Goal: Task Accomplishment & Management: Complete application form

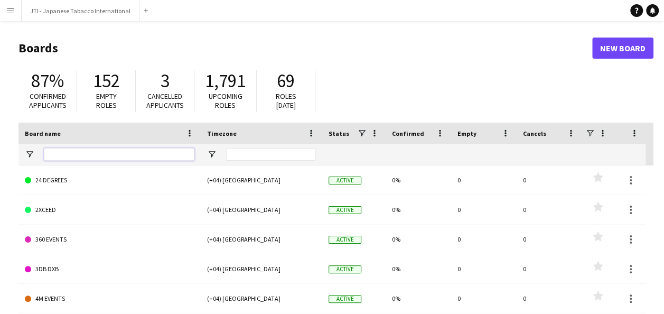
click at [106, 151] on input "Board name Filter Input" at bounding box center [119, 154] width 150 height 13
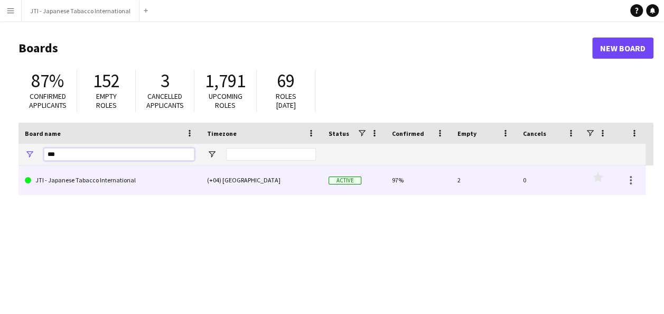
type input "***"
click at [89, 177] on link "JTI - Japanese Tabacco International" at bounding box center [110, 180] width 170 height 30
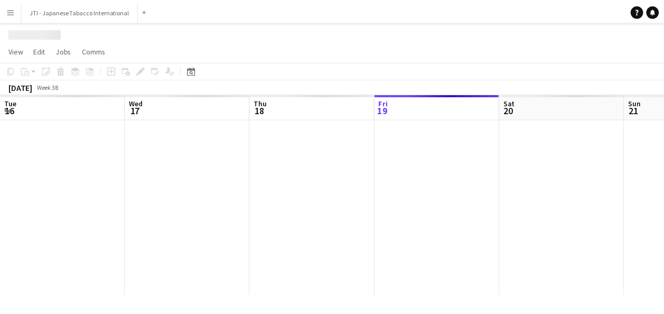
scroll to position [0, 252]
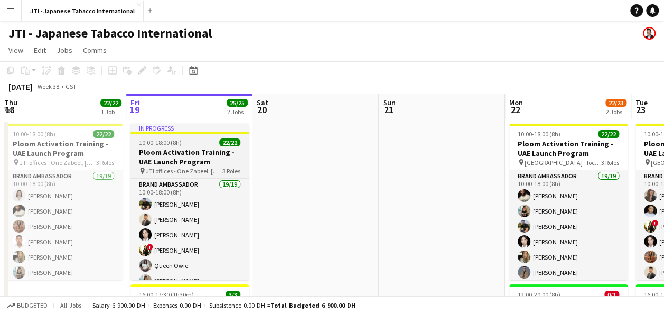
click at [176, 155] on h3 "Ploom Activation Training - UAE Launch Program" at bounding box center [189, 156] width 118 height 19
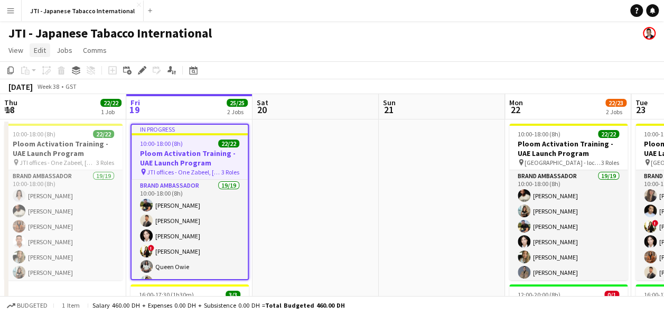
click at [43, 50] on span "Edit" at bounding box center [40, 50] width 12 height 10
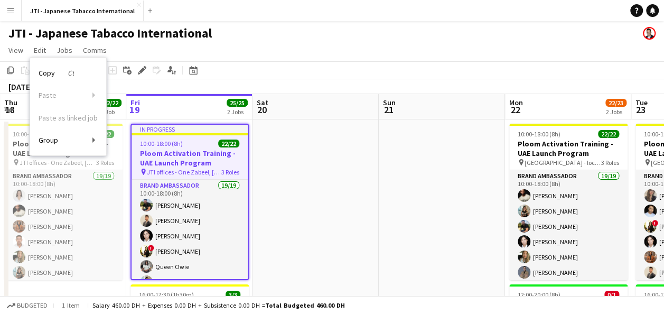
click at [12, 12] on app-icon "Menu" at bounding box center [10, 10] width 8 height 8
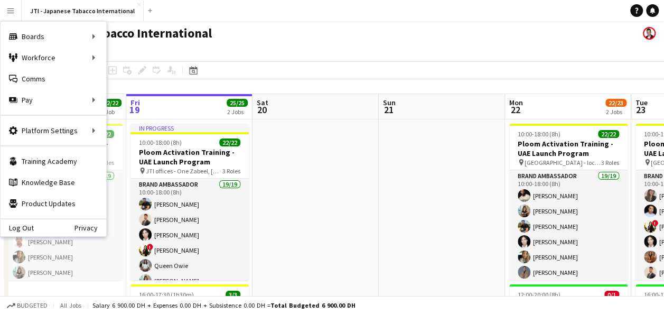
click at [286, 41] on app-page-menu "View Day view expanded Day view collapsed Month view Date picker Jump to [DATE]…" at bounding box center [332, 51] width 664 height 20
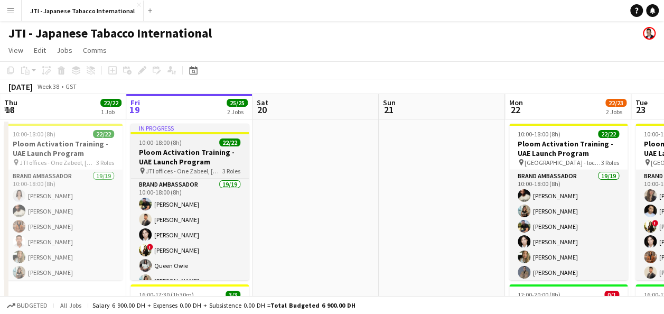
click at [177, 163] on h3 "Ploom Activation Training - UAE Launch Program" at bounding box center [189, 156] width 118 height 19
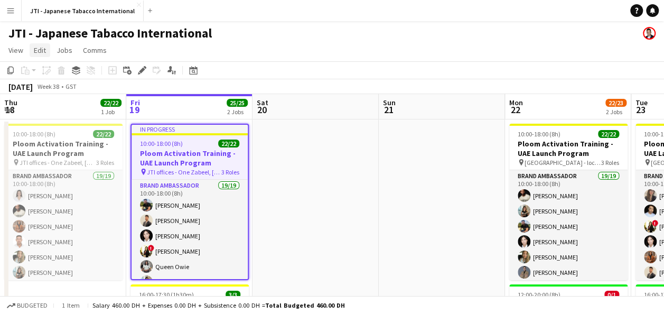
click at [34, 49] on span "Edit" at bounding box center [40, 50] width 12 height 10
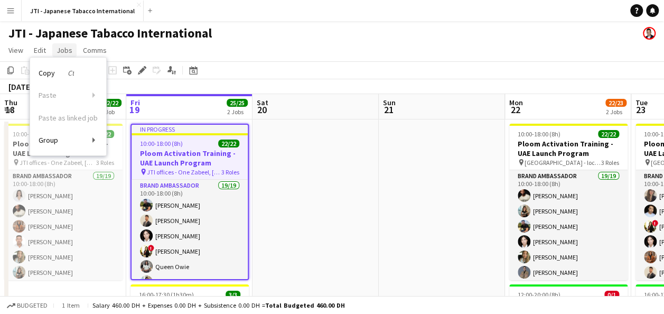
click at [63, 51] on span "Jobs" at bounding box center [65, 50] width 16 height 10
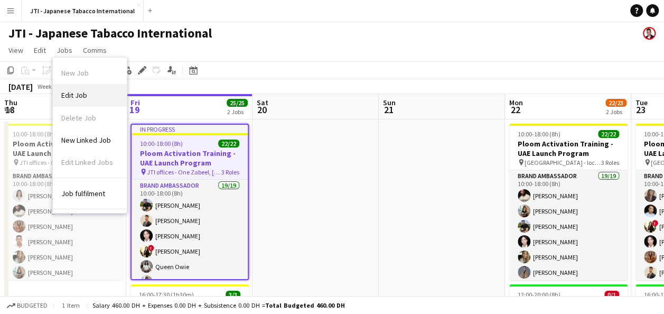
click at [67, 97] on span "Edit Job" at bounding box center [74, 95] width 26 height 10
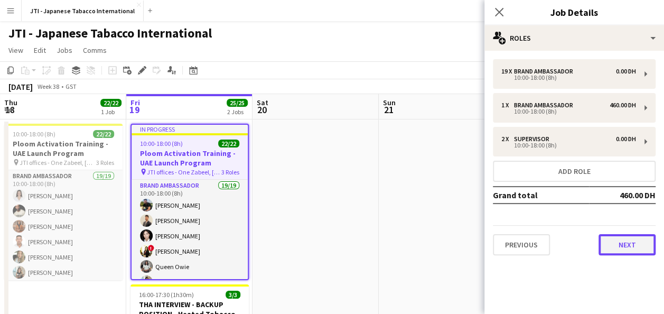
click at [629, 245] on button "Next" at bounding box center [626, 244] width 57 height 21
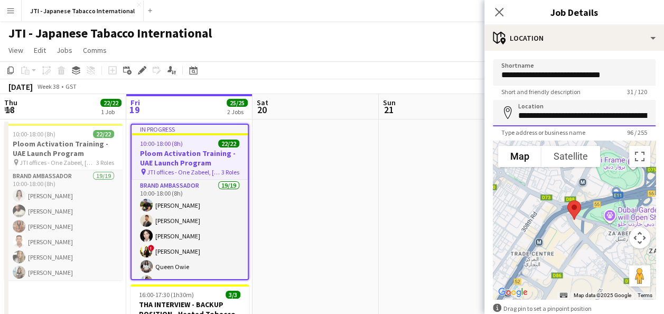
click at [624, 111] on input "**********" at bounding box center [574, 113] width 163 height 26
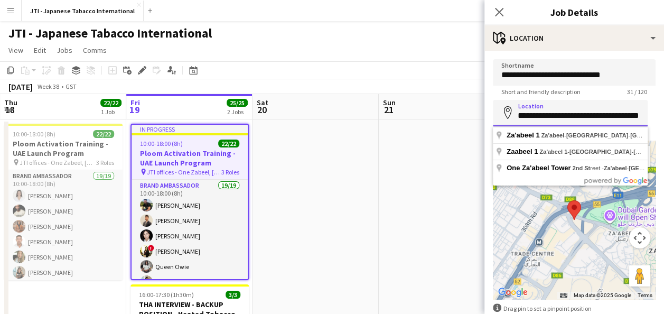
scroll to position [0, 0]
type input "*"
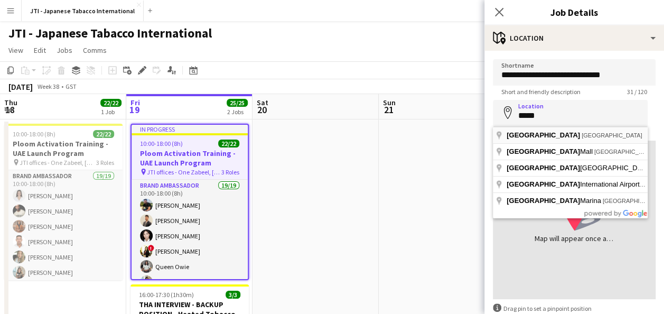
type input "**********"
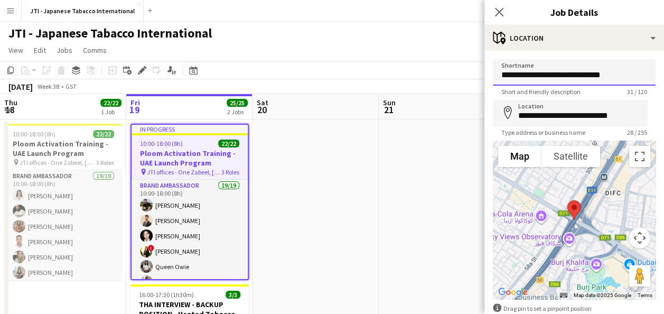
click at [618, 77] on input "**********" at bounding box center [574, 72] width 163 height 26
type input "*"
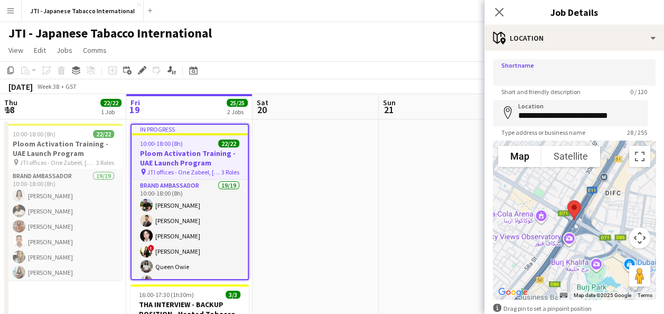
click at [456, 41] on div "JTI - Japanese Tabacco International" at bounding box center [332, 31] width 664 height 20
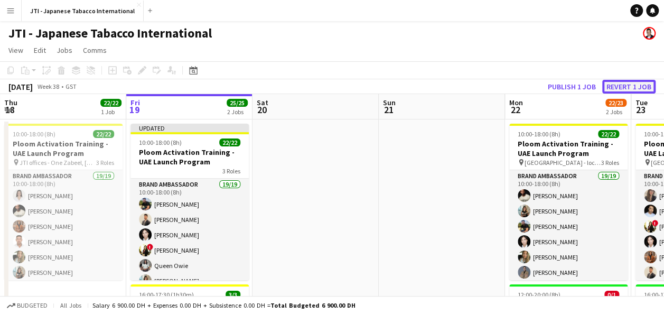
click at [625, 84] on button "Revert 1 job" at bounding box center [628, 87] width 53 height 14
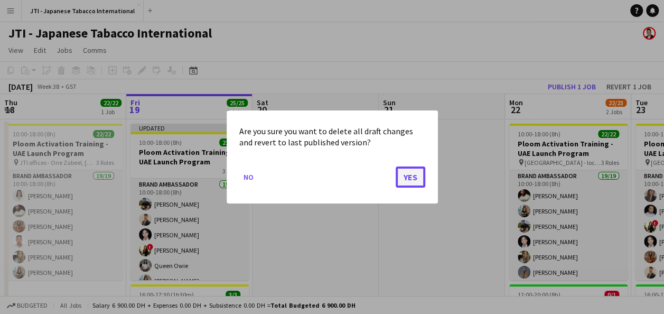
click at [412, 173] on button "Yes" at bounding box center [411, 176] width 30 height 21
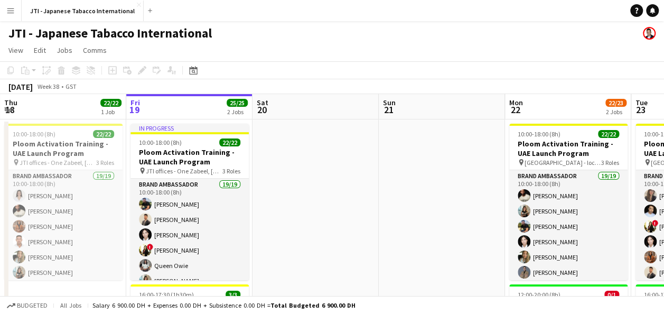
click at [350, 69] on app-toolbar "Copy Paste Paste Ctrl+V Paste with crew Ctrl+Shift+V Paste linked Job Delete Gr…" at bounding box center [332, 70] width 664 height 18
click at [325, 191] on app-date-cell at bounding box center [315, 290] width 126 height 342
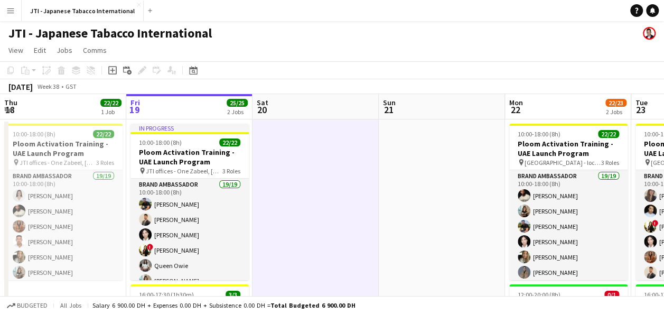
click at [331, 35] on div "JTI - Japanese Tabacco International" at bounding box center [332, 31] width 664 height 20
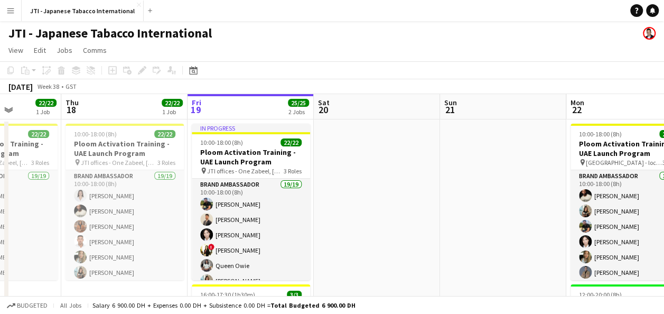
scroll to position [0, 317]
click at [127, 146] on h3 "Ploom Activation Training - UAE Launch Program" at bounding box center [125, 148] width 118 height 19
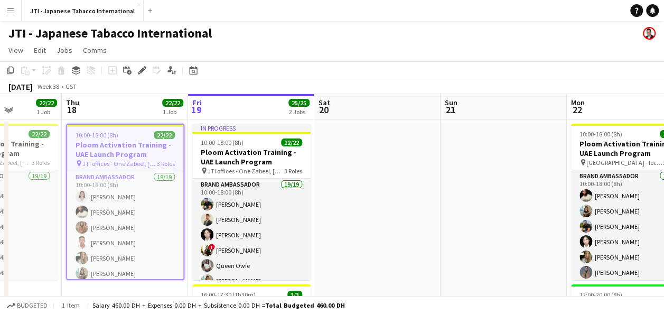
drag, startPoint x: 256, startPoint y: 143, endPoint x: 323, endPoint y: 20, distance: 140.6
click at [323, 20] on app-navbar "Menu Boards Boards Boards All jobs Status Workforce Workforce My Workforce Recr…" at bounding box center [332, 10] width 664 height 21
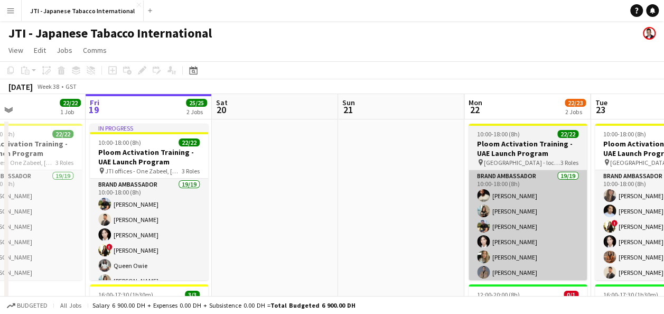
scroll to position [0, 420]
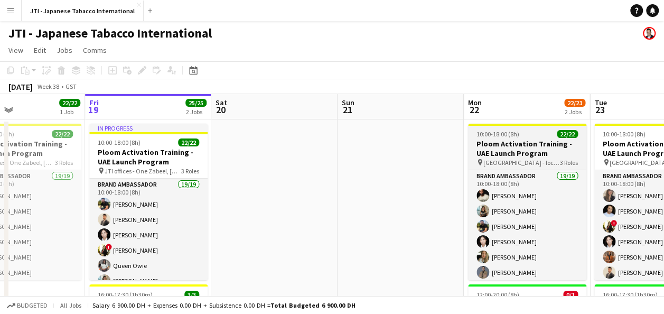
drag, startPoint x: 545, startPoint y: 150, endPoint x: 553, endPoint y: 146, distance: 9.7
click at [553, 146] on h3 "Ploom Activation Training - UAE Launch Program" at bounding box center [527, 148] width 118 height 19
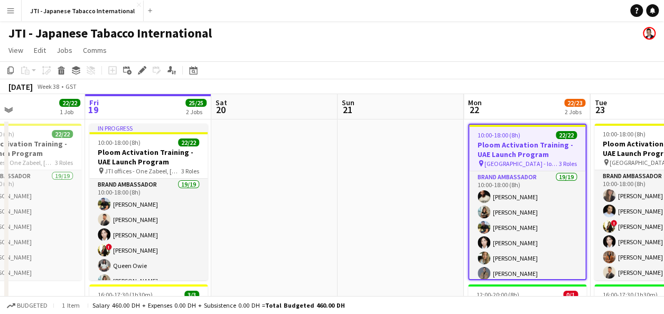
click at [542, 147] on h3 "Ploom Activation Training - UAE Launch Program" at bounding box center [527, 149] width 116 height 19
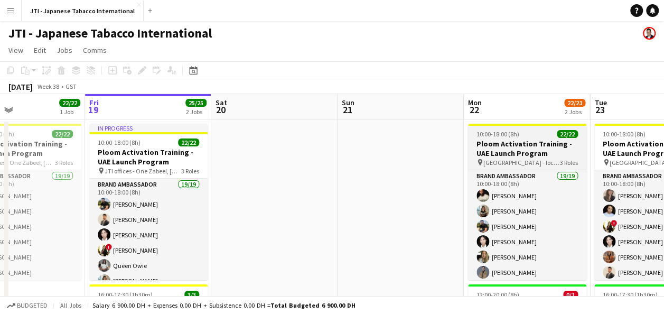
click at [542, 147] on h3 "Ploom Activation Training - UAE Launch Program" at bounding box center [527, 148] width 118 height 19
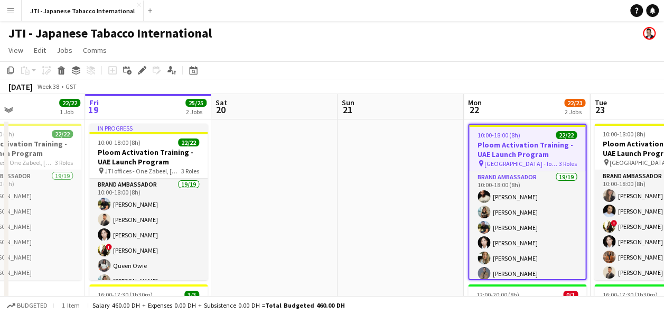
click at [542, 147] on h3 "Ploom Activation Training - UAE Launch Program" at bounding box center [527, 149] width 116 height 19
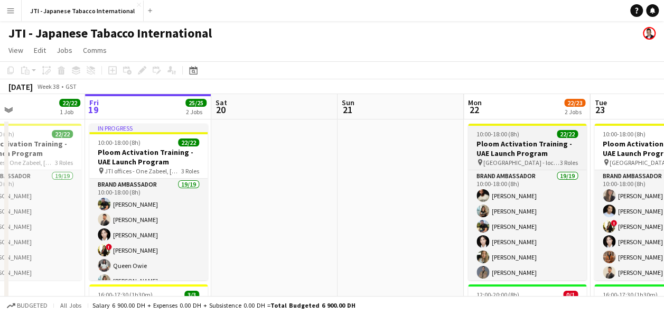
click at [542, 147] on h3 "Ploom Activation Training - UAE Launch Program" at bounding box center [527, 148] width 118 height 19
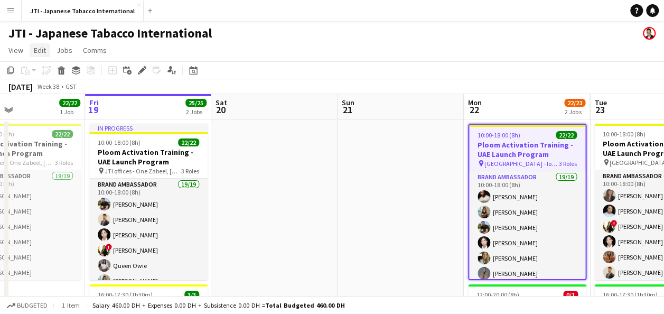
click at [44, 51] on span "Edit" at bounding box center [40, 50] width 12 height 10
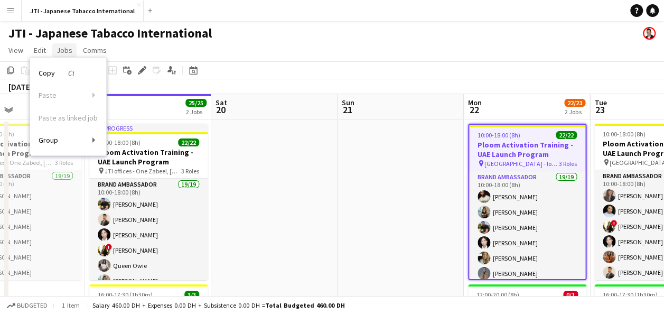
click at [68, 50] on span "Jobs" at bounding box center [65, 50] width 16 height 10
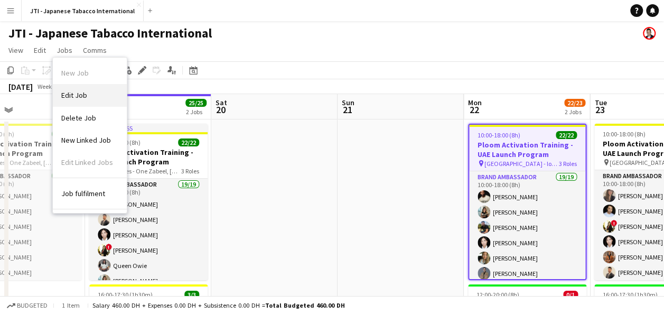
click at [78, 93] on span "Edit Job" at bounding box center [74, 95] width 26 height 10
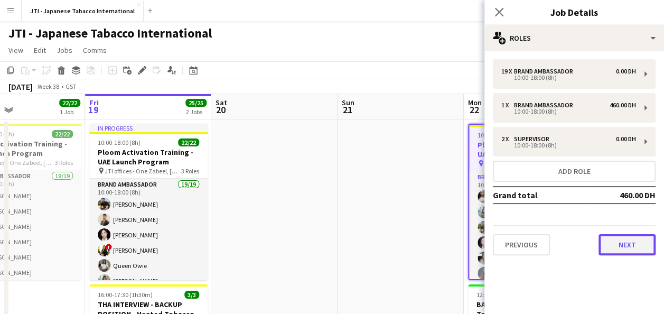
click at [643, 248] on button "Next" at bounding box center [626, 244] width 57 height 21
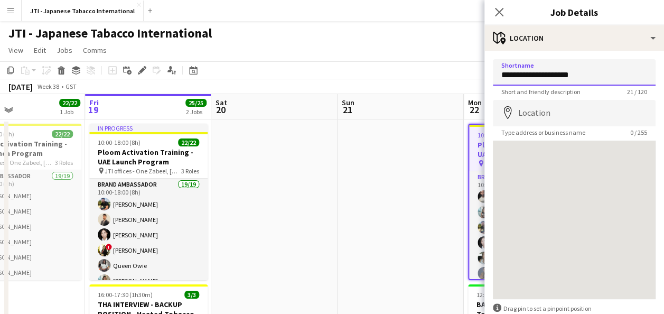
drag, startPoint x: 581, startPoint y: 74, endPoint x: 481, endPoint y: 78, distance: 100.9
click at [481, 78] on body "Menu Boards Boards Boards All jobs Status Workforce Workforce My Workforce Recr…" at bounding box center [332, 239] width 664 height 479
type input "***"
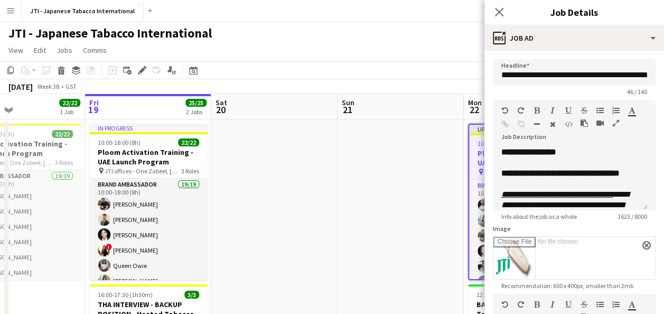
scroll to position [219, 0]
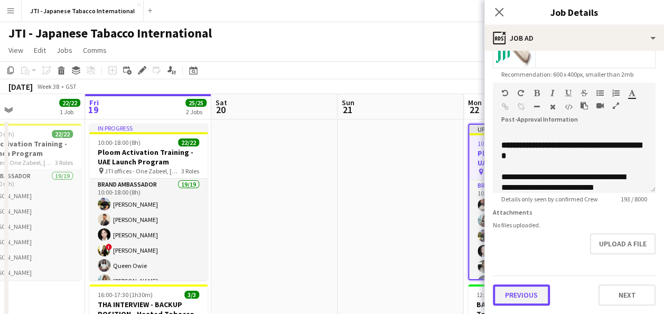
click at [533, 295] on button "Previous" at bounding box center [521, 294] width 57 height 21
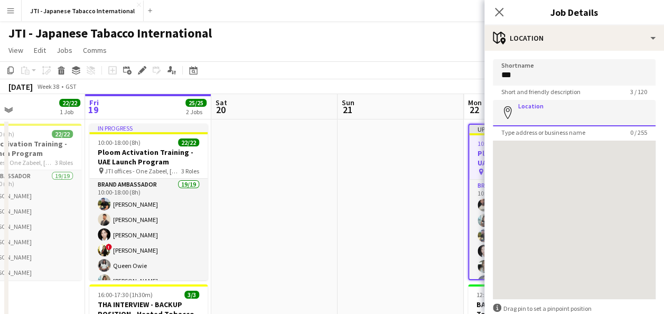
click at [576, 113] on input "Location" at bounding box center [574, 113] width 163 height 26
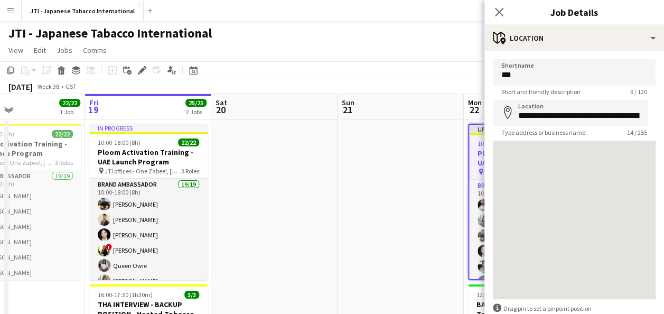
type input "**********"
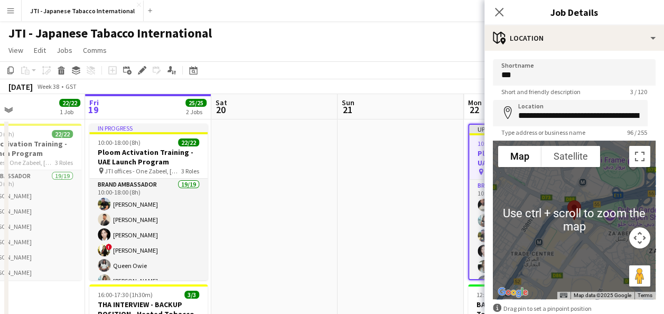
scroll to position [59, 0]
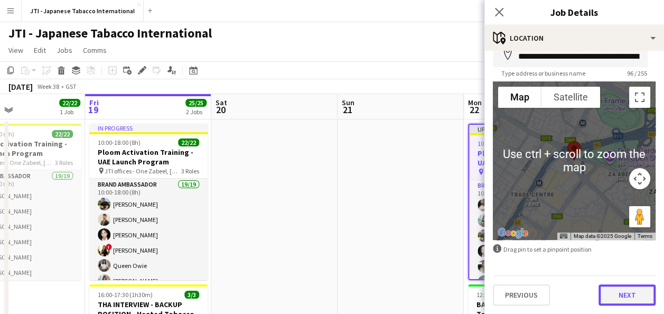
click at [622, 299] on button "Next" at bounding box center [626, 294] width 57 height 21
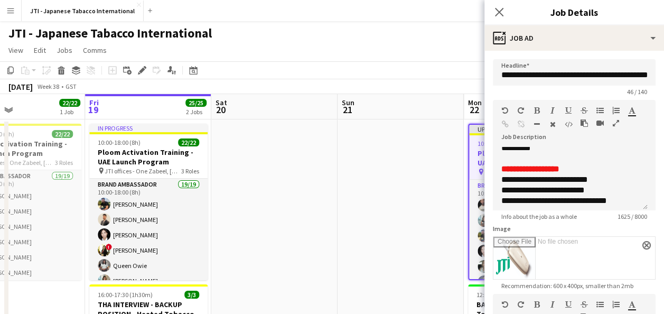
scroll to position [219, 0]
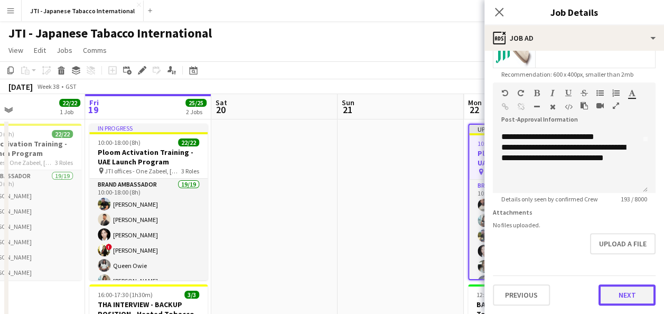
click at [619, 298] on button "Next" at bounding box center [626, 294] width 57 height 21
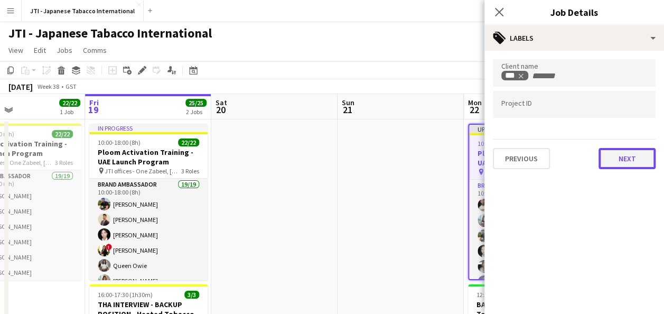
click at [633, 163] on button "Next" at bounding box center [626, 158] width 57 height 21
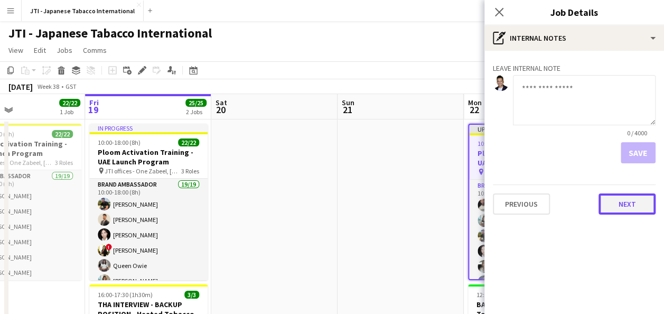
click at [633, 199] on button "Next" at bounding box center [626, 203] width 57 height 21
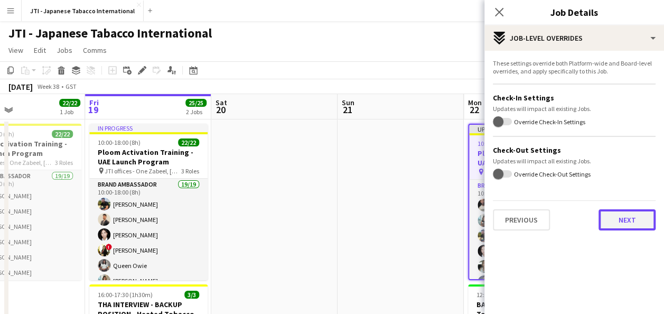
click at [632, 222] on button "Next" at bounding box center [626, 219] width 57 height 21
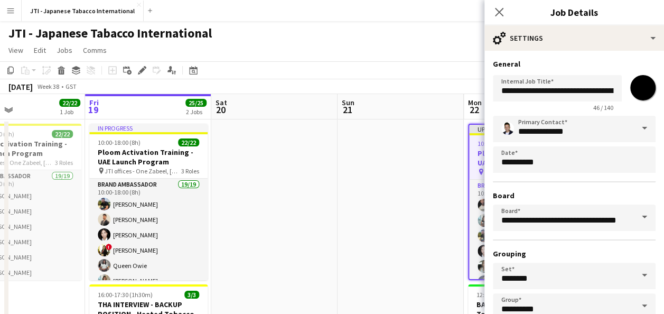
scroll to position [65, 0]
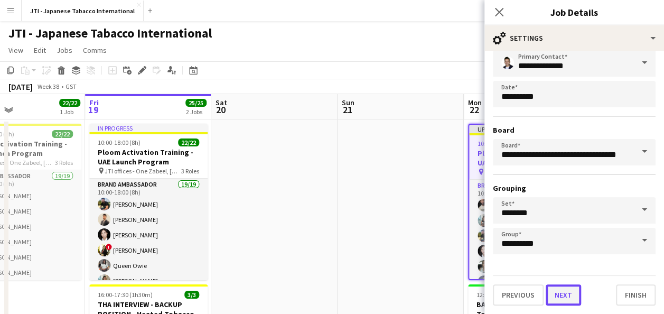
click at [568, 294] on button "Next" at bounding box center [562, 294] width 35 height 21
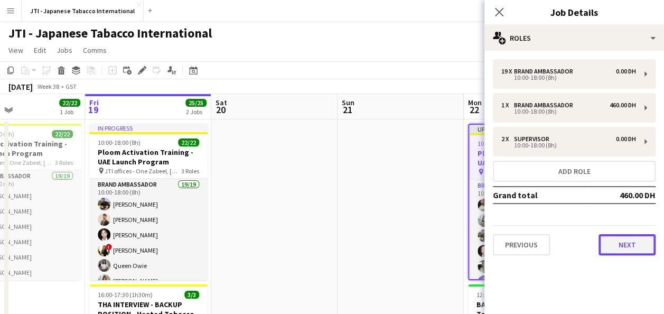
click at [620, 244] on button "Next" at bounding box center [626, 244] width 57 height 21
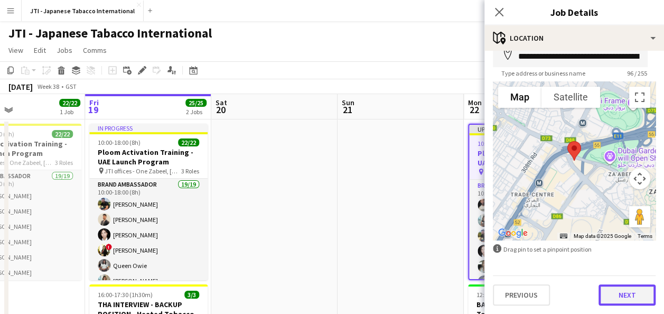
click at [609, 296] on button "Next" at bounding box center [626, 294] width 57 height 21
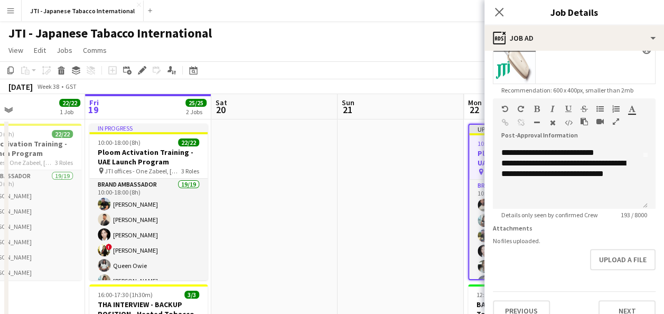
scroll to position [219, 0]
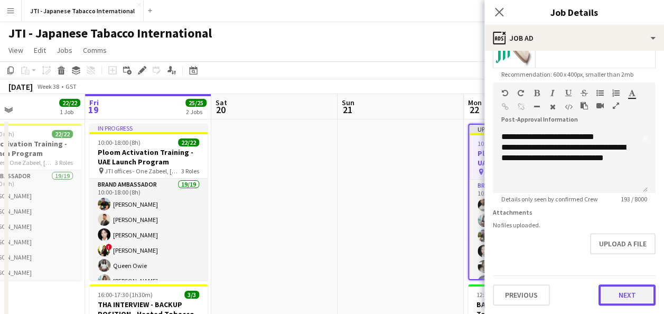
click at [623, 293] on button "Next" at bounding box center [626, 294] width 57 height 21
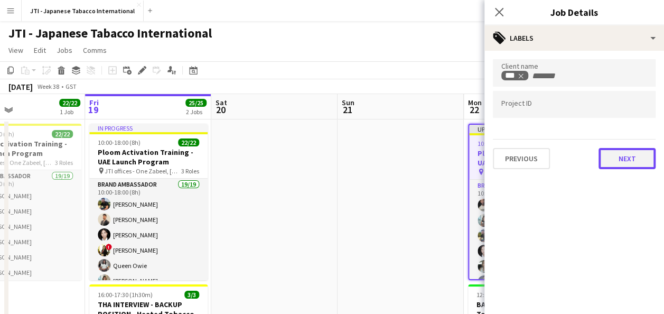
click at [637, 158] on button "Next" at bounding box center [626, 158] width 57 height 21
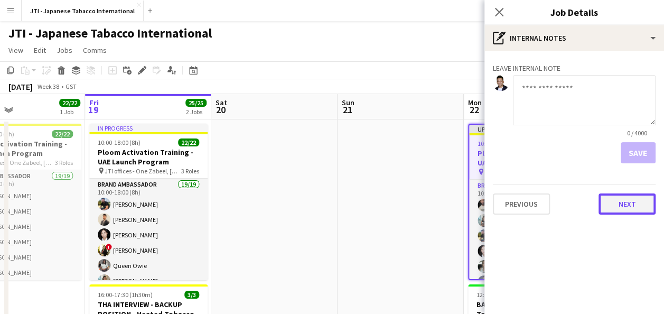
click at [629, 203] on button "Next" at bounding box center [626, 203] width 57 height 21
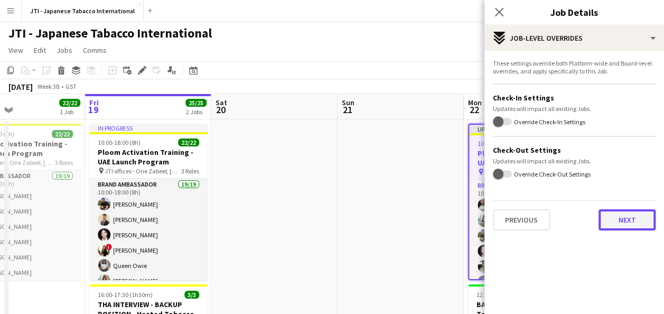
click at [631, 228] on button "Next" at bounding box center [626, 219] width 57 height 21
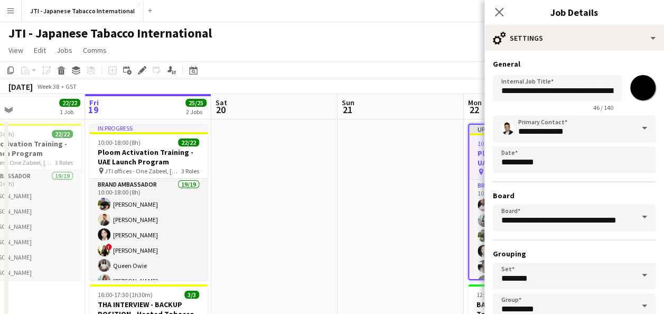
scroll to position [65, 0]
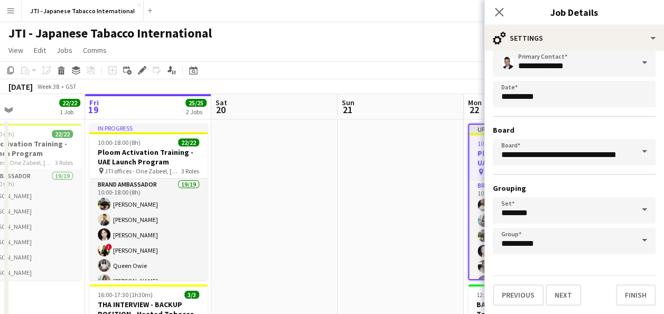
click at [633, 62] on span at bounding box center [644, 62] width 22 height 25
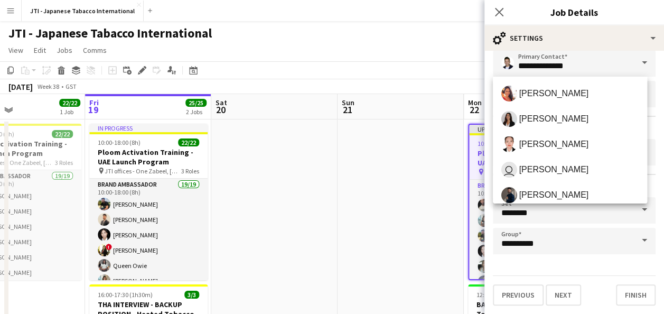
click at [633, 62] on span at bounding box center [644, 62] width 22 height 25
click at [453, 44] on app-page-menu "View Day view expanded Day view collapsed Month view Date picker Jump to [DATE]…" at bounding box center [332, 51] width 664 height 20
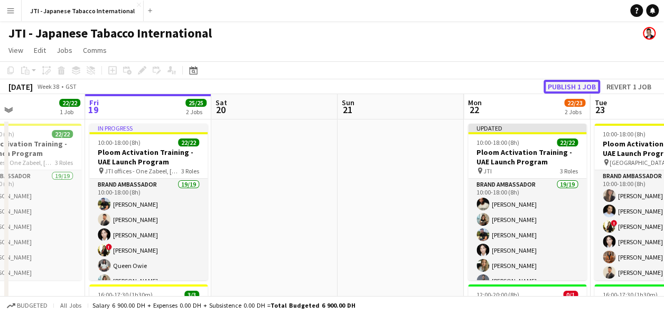
click at [576, 84] on button "Publish 1 job" at bounding box center [571, 87] width 57 height 14
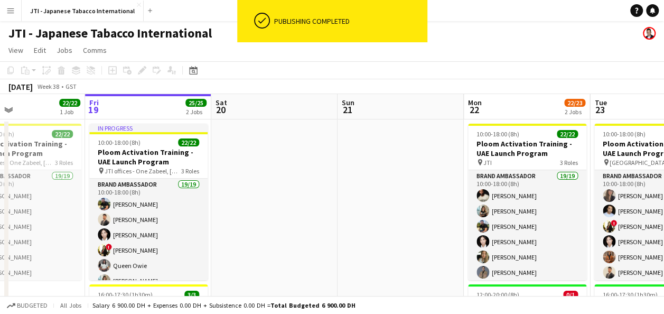
click at [515, 37] on div "JTI - Japanese Tabacco International" at bounding box center [332, 31] width 664 height 20
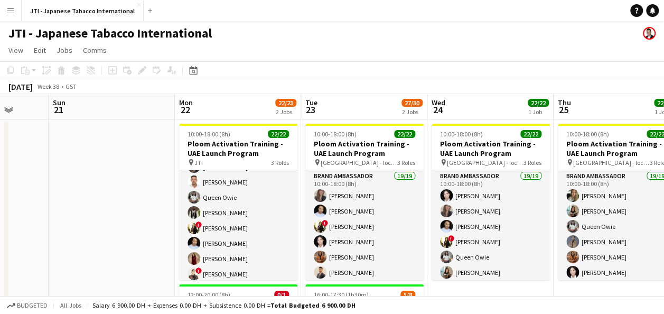
click at [114, 174] on app-date-cell at bounding box center [112, 290] width 126 height 342
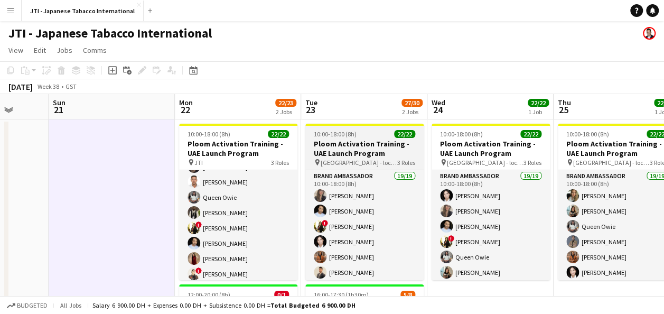
click at [359, 158] on span "[GEOGRAPHIC_DATA] - locations TBC" at bounding box center [359, 162] width 77 height 8
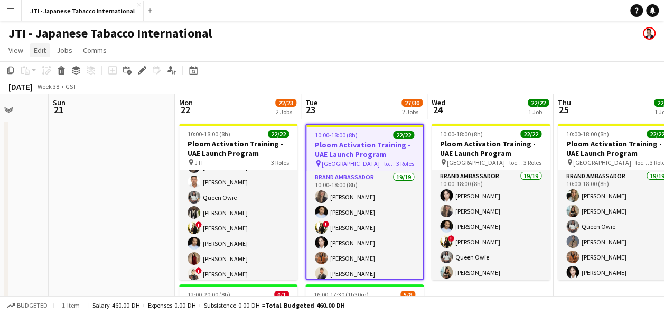
click at [41, 51] on span "Edit" at bounding box center [40, 50] width 12 height 10
click at [70, 50] on span "Jobs" at bounding box center [65, 50] width 16 height 10
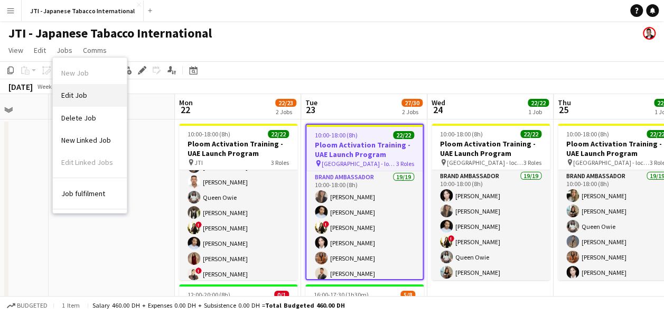
click at [86, 94] on span "Edit Job" at bounding box center [74, 95] width 26 height 10
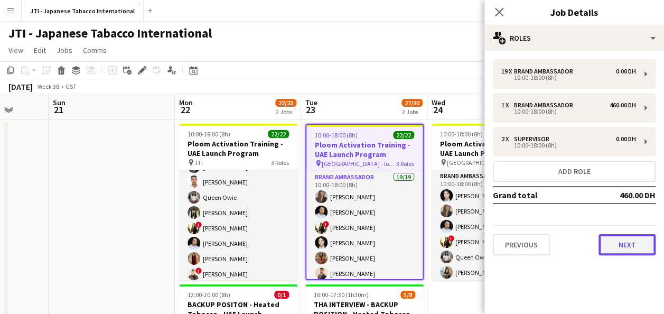
click at [633, 241] on button "Next" at bounding box center [626, 244] width 57 height 21
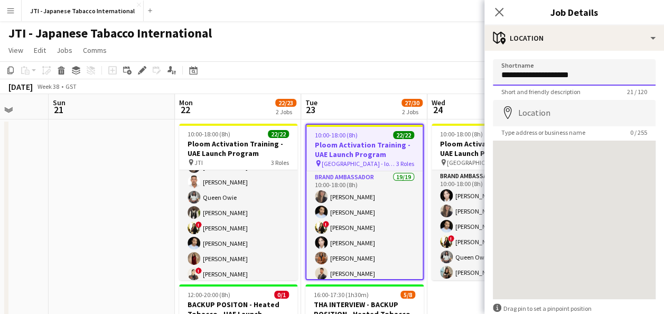
click at [607, 79] on input "**********" at bounding box center [574, 72] width 163 height 26
type input "*"
type input "***"
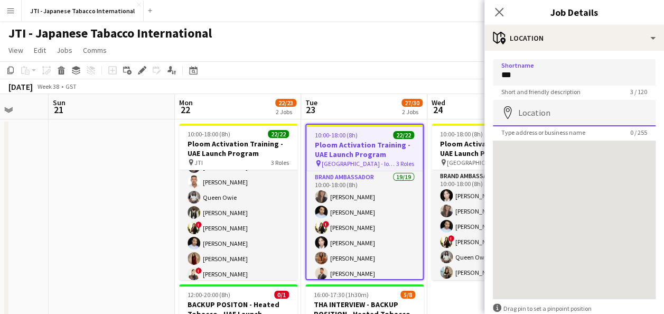
click at [572, 112] on input "Location" at bounding box center [574, 113] width 163 height 26
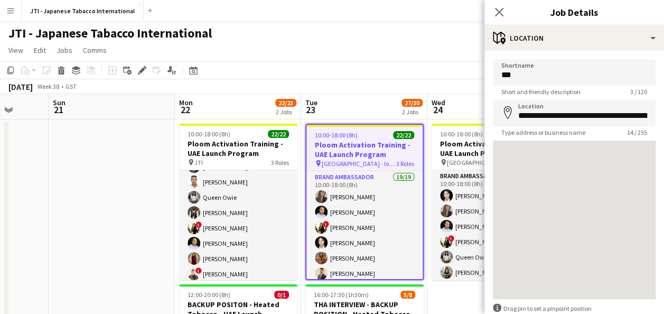
type input "**********"
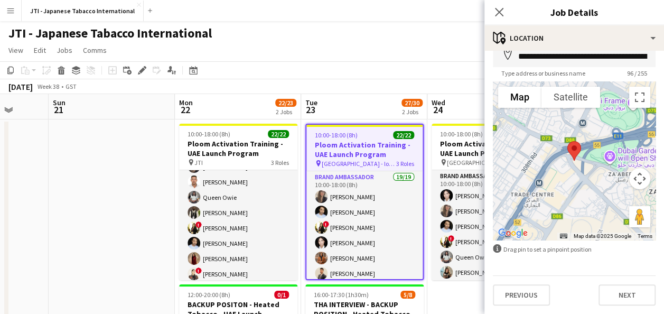
scroll to position [59, 0]
click at [624, 291] on button "Next" at bounding box center [626, 294] width 57 height 21
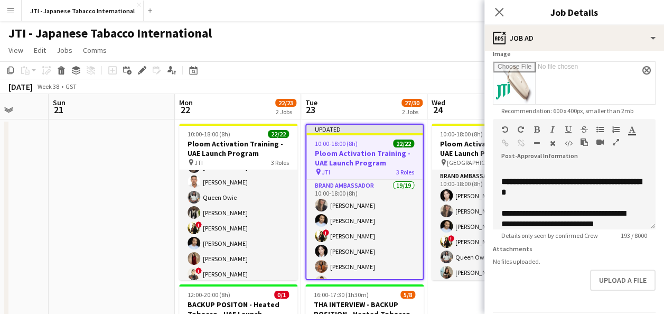
scroll to position [219, 0]
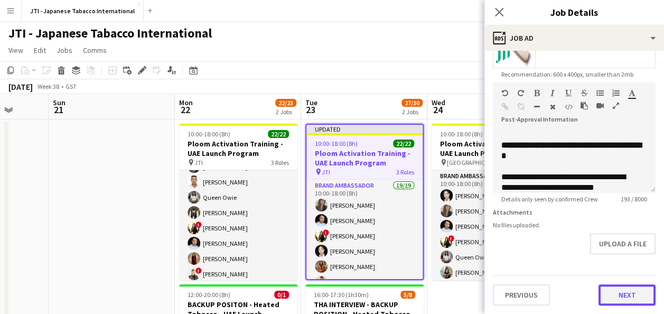
click at [629, 290] on button "Next" at bounding box center [626, 294] width 57 height 21
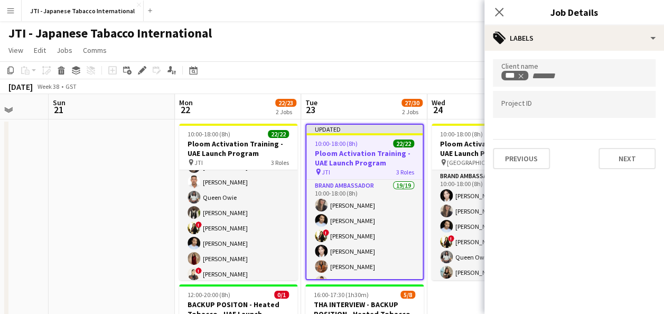
scroll to position [0, 0]
click at [630, 156] on button "Next" at bounding box center [626, 158] width 57 height 21
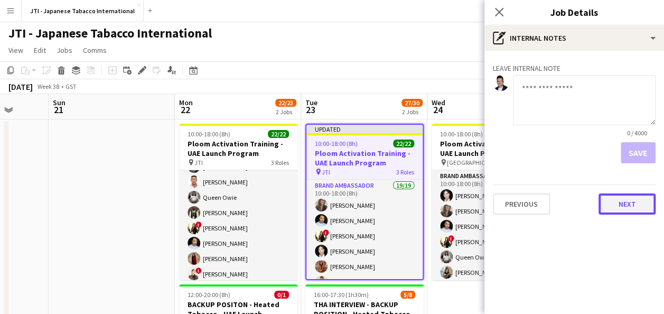
click at [623, 203] on button "Next" at bounding box center [626, 203] width 57 height 21
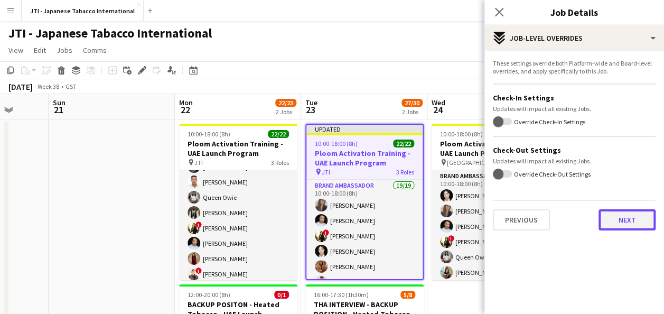
click at [625, 224] on button "Next" at bounding box center [626, 219] width 57 height 21
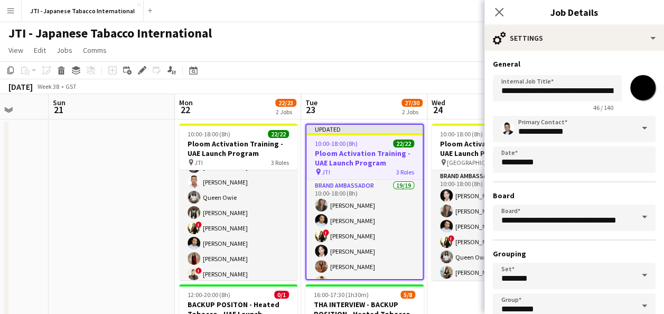
scroll to position [65, 0]
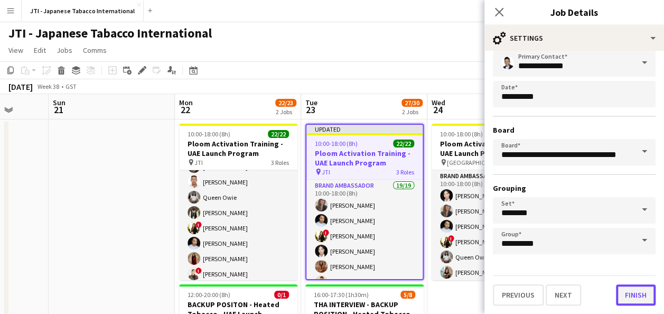
click at [632, 288] on button "Finish" at bounding box center [636, 294] width 40 height 21
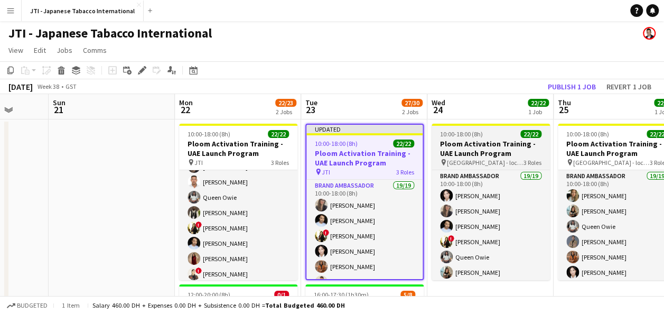
click at [501, 144] on h3 "Ploom Activation Training - UAE Launch Program" at bounding box center [490, 148] width 118 height 19
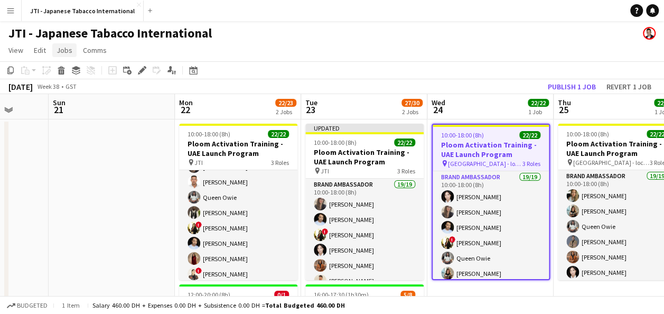
click at [67, 52] on span "Jobs" at bounding box center [65, 50] width 16 height 10
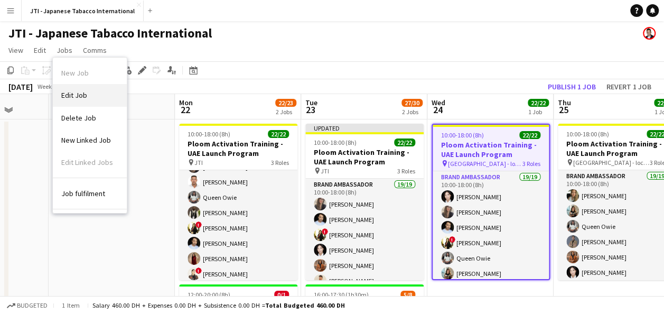
click at [76, 95] on span "Edit Job" at bounding box center [74, 95] width 26 height 10
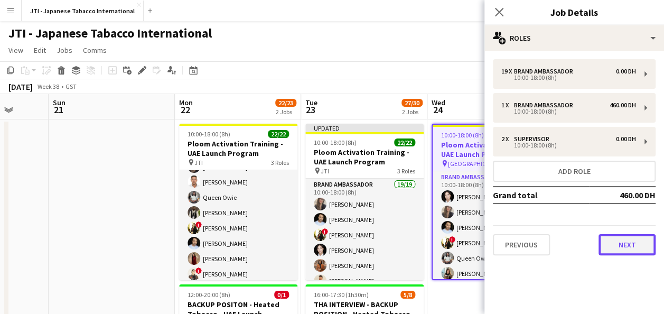
click at [633, 239] on button "Next" at bounding box center [626, 244] width 57 height 21
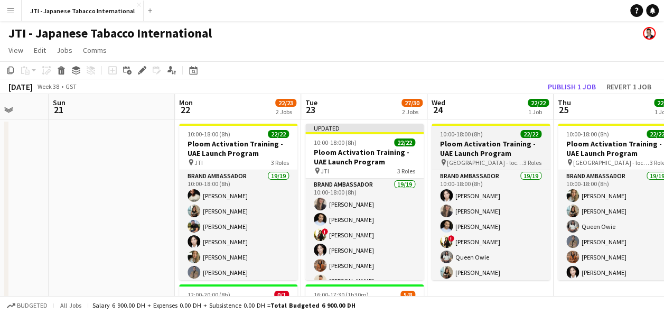
click at [483, 152] on h3 "Ploom Activation Training - UAE Launch Program" at bounding box center [490, 148] width 118 height 19
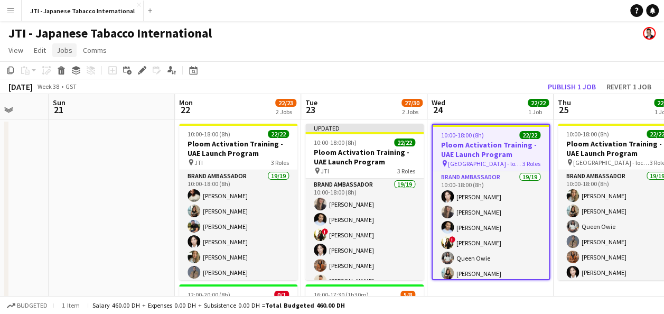
click at [63, 52] on span "Jobs" at bounding box center [65, 50] width 16 height 10
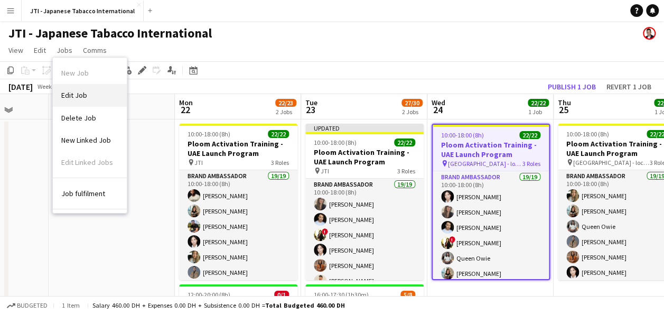
click at [74, 90] on span "Edit Job" at bounding box center [74, 95] width 26 height 10
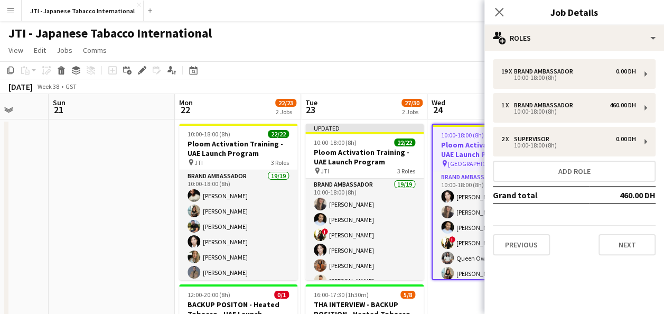
drag, startPoint x: 607, startPoint y: 242, endPoint x: 605, endPoint y: 269, distance: 27.0
click at [605, 269] on mat-expansion-panel "pencil3 General details 19 x Brand Ambassador 0.00 DH 10:00-18:00 (8h) 1 x Bran…" at bounding box center [574, 182] width 180 height 263
click at [629, 246] on button "Next" at bounding box center [626, 244] width 57 height 21
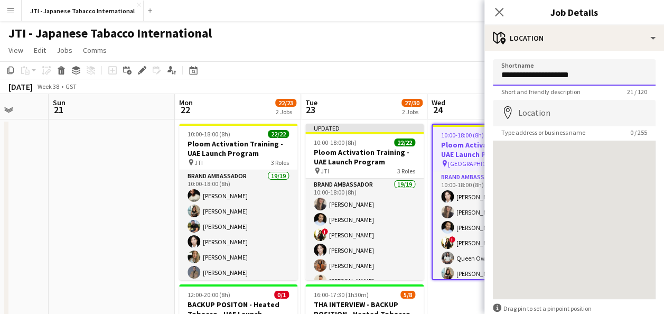
click at [601, 81] on input "**********" at bounding box center [574, 72] width 163 height 26
type input "*"
type input "***"
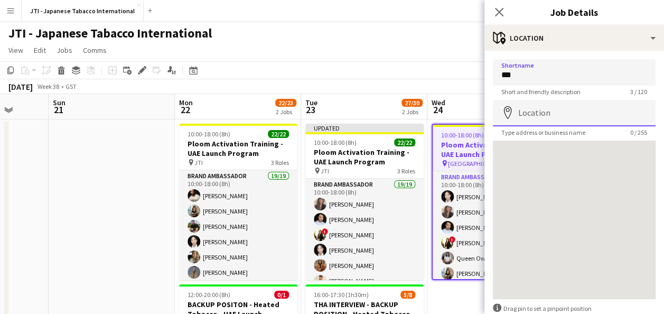
click at [544, 111] on input "Location" at bounding box center [574, 113] width 163 height 26
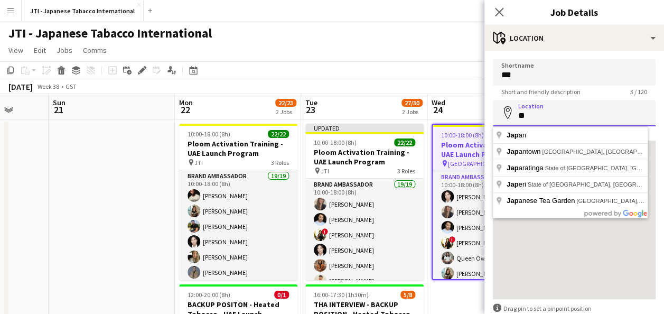
type input "*"
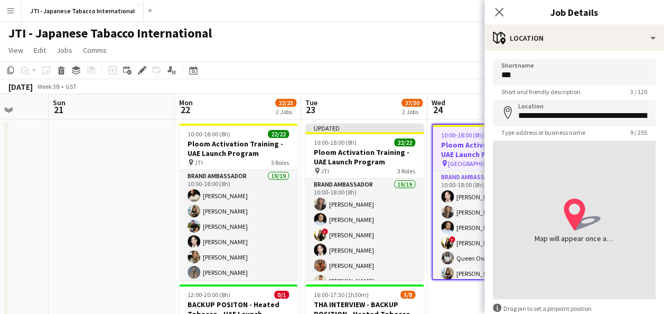
type input "**********"
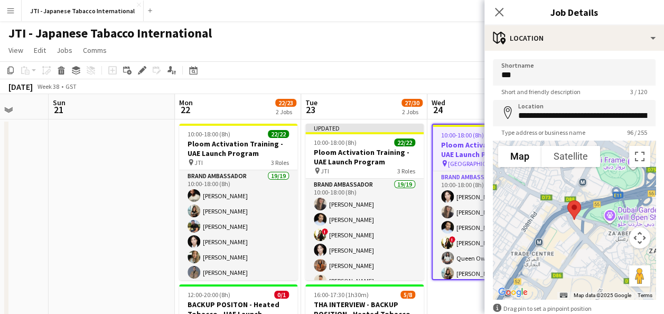
scroll to position [59, 0]
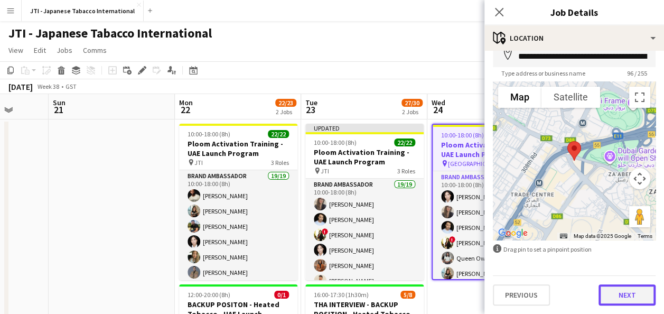
click at [618, 293] on button "Next" at bounding box center [626, 294] width 57 height 21
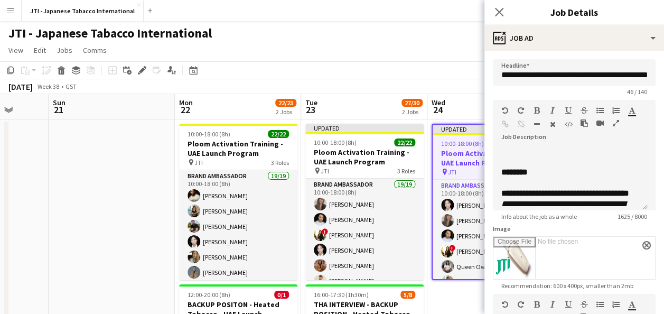
scroll to position [219, 0]
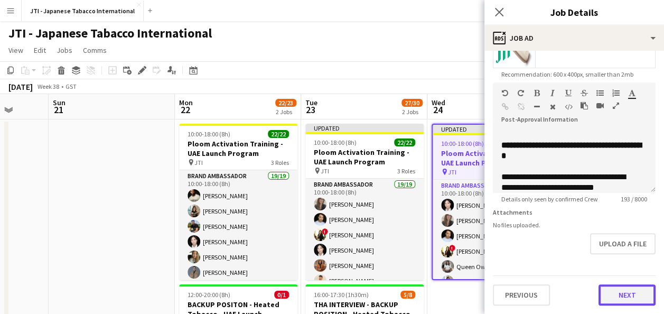
click at [619, 292] on button "Next" at bounding box center [626, 294] width 57 height 21
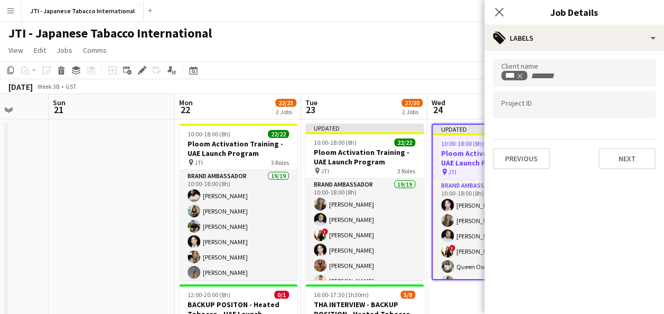
scroll to position [0, 0]
click at [638, 166] on button "Next" at bounding box center [626, 158] width 57 height 21
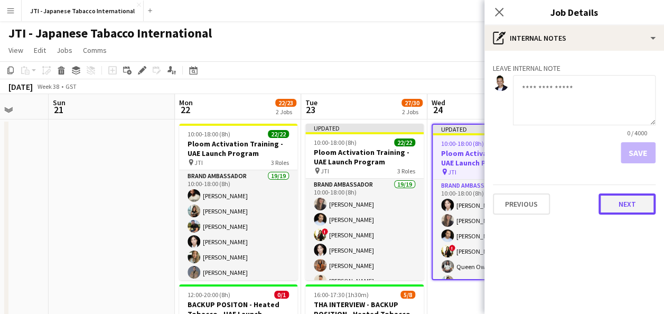
click at [635, 197] on button "Next" at bounding box center [626, 203] width 57 height 21
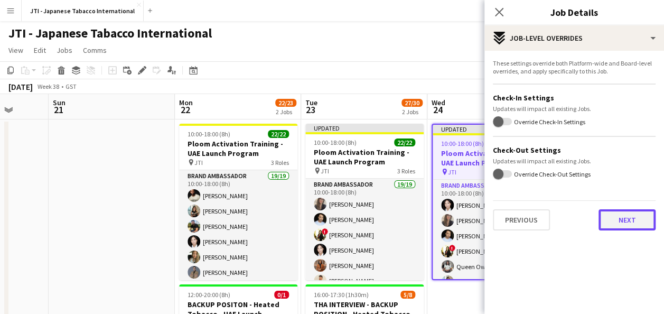
click at [633, 220] on button "Next" at bounding box center [626, 219] width 57 height 21
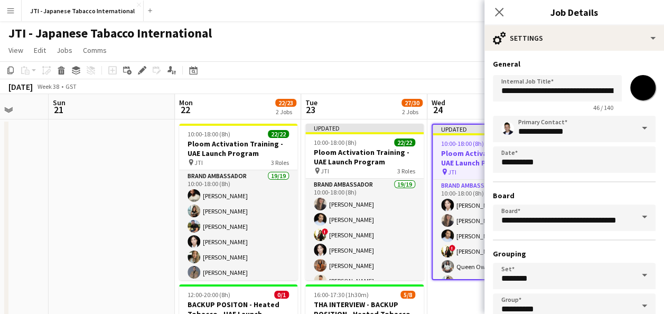
scroll to position [65, 0]
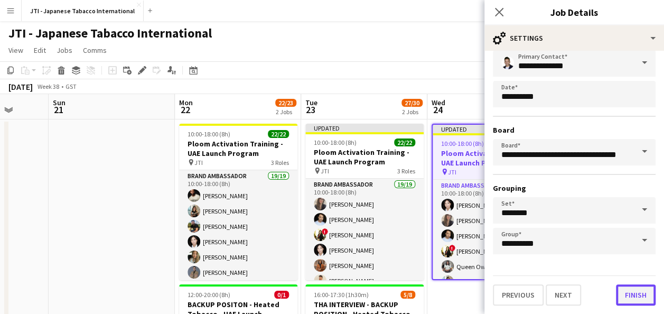
click at [628, 293] on button "Finish" at bounding box center [636, 294] width 40 height 21
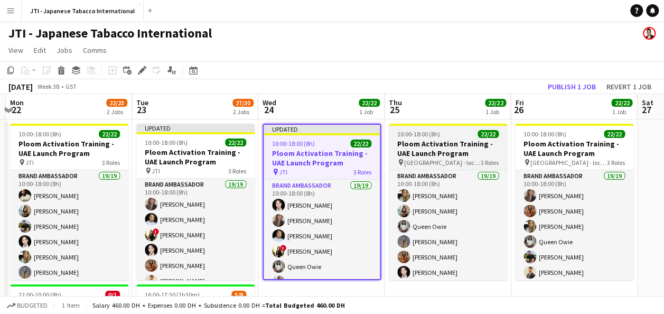
scroll to position [0, 501]
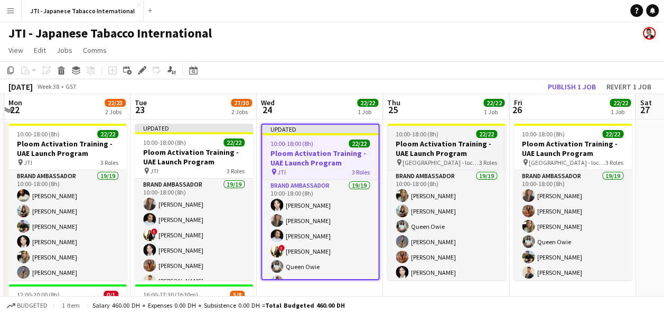
click at [437, 148] on h3 "Ploom Activation Training - UAE Launch Program" at bounding box center [446, 148] width 118 height 19
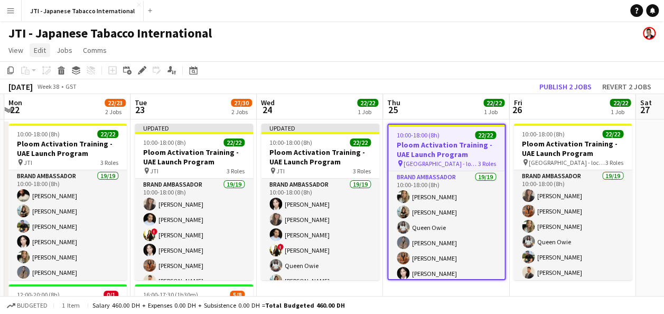
click at [42, 50] on span "Edit" at bounding box center [40, 50] width 12 height 10
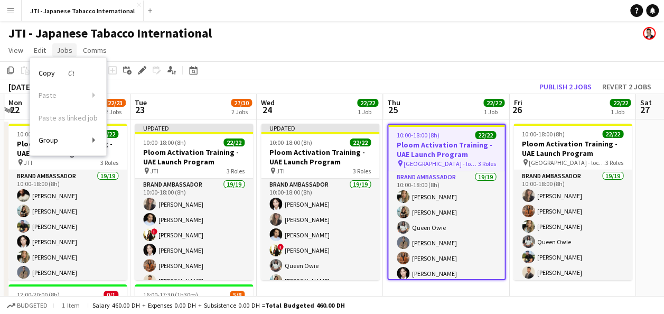
click at [64, 51] on span "Jobs" at bounding box center [65, 50] width 16 height 10
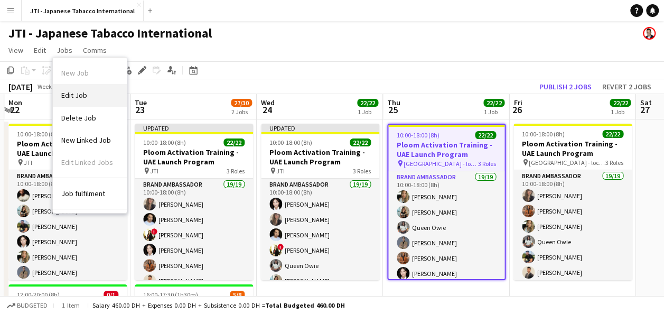
click at [87, 95] on link "Edit Job" at bounding box center [90, 95] width 74 height 22
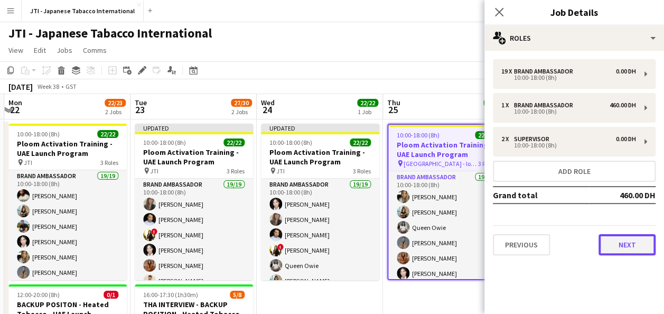
click at [617, 249] on button "Next" at bounding box center [626, 244] width 57 height 21
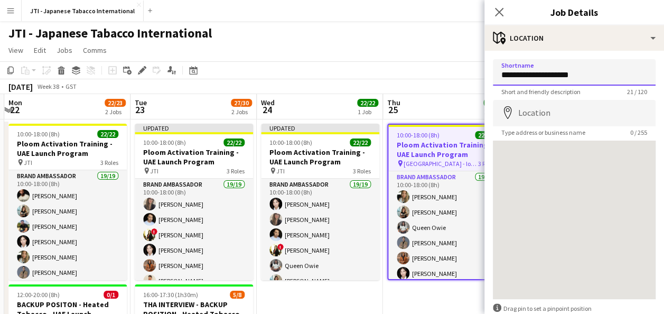
click at [601, 67] on input "**********" at bounding box center [574, 72] width 163 height 26
type input "*"
click at [598, 77] on input "***" at bounding box center [574, 72] width 163 height 26
type input "**********"
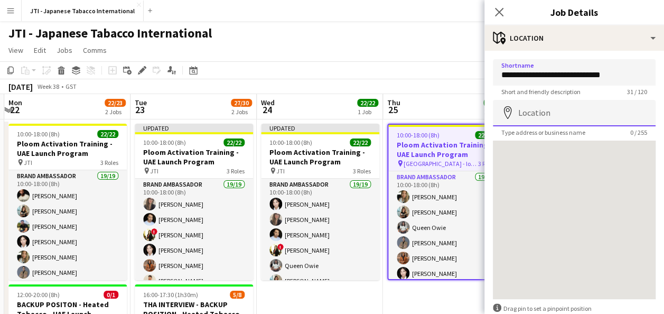
click at [579, 109] on input "Location" at bounding box center [574, 113] width 163 height 26
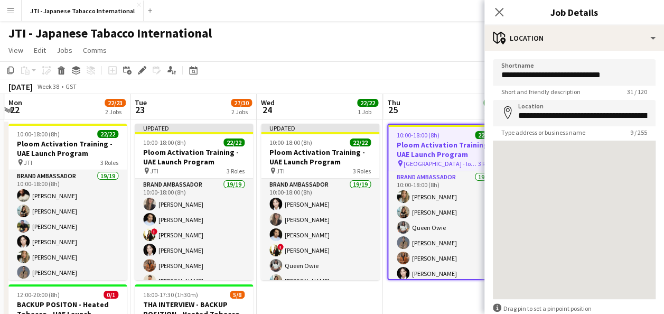
type input "**********"
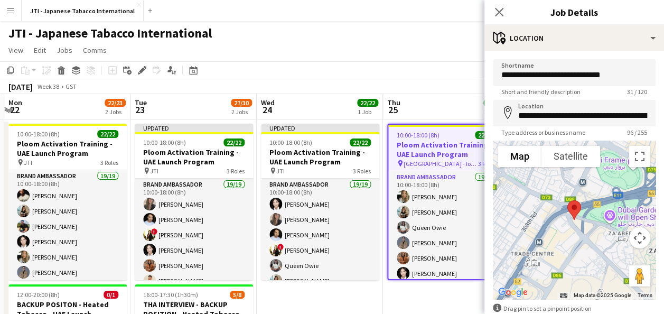
scroll to position [59, 0]
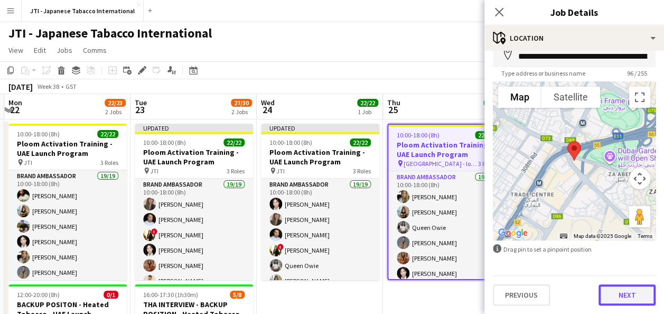
click at [627, 290] on button "Next" at bounding box center [626, 294] width 57 height 21
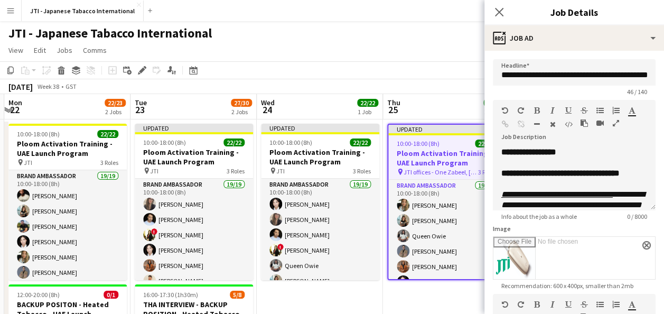
scroll to position [0, 0]
click at [651, 201] on form "**********" at bounding box center [574, 287] width 180 height 457
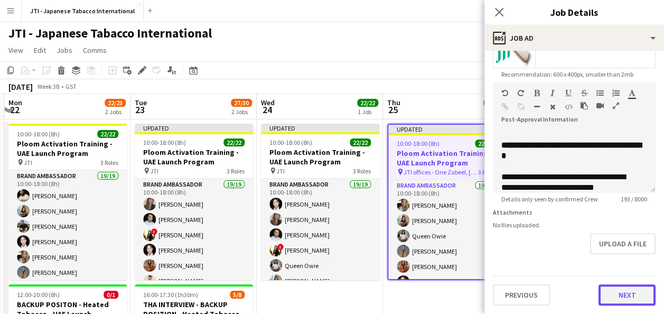
click at [622, 292] on button "Next" at bounding box center [626, 294] width 57 height 21
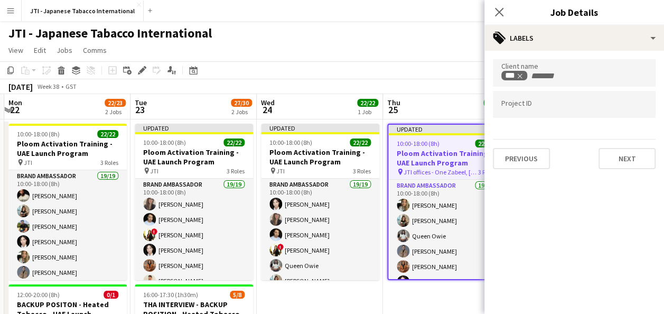
scroll to position [0, 0]
click at [632, 165] on button "Next" at bounding box center [626, 158] width 57 height 21
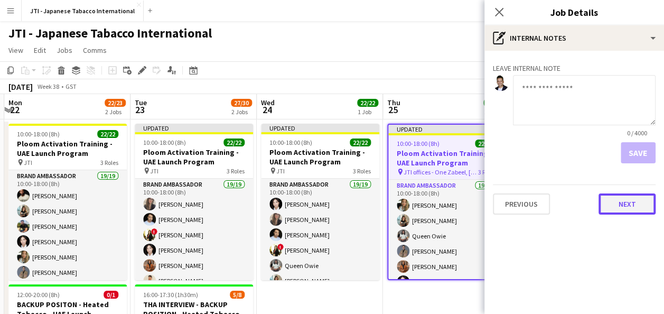
click at [632, 197] on button "Next" at bounding box center [626, 203] width 57 height 21
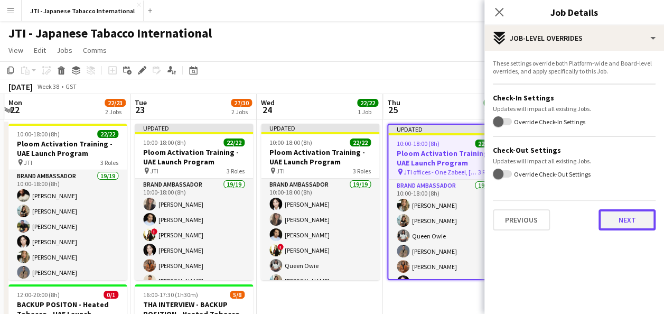
click at [629, 219] on button "Next" at bounding box center [626, 219] width 57 height 21
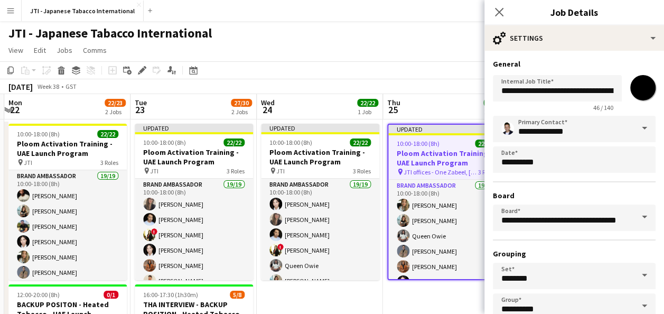
scroll to position [65, 0]
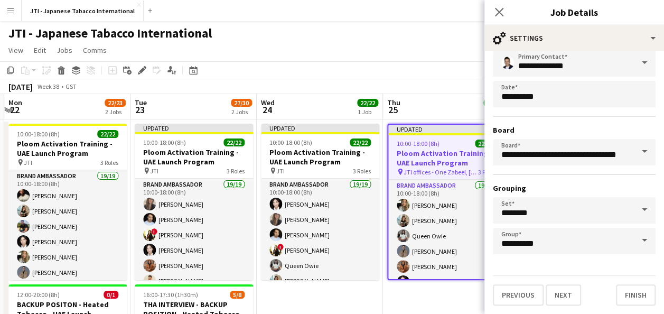
click at [629, 305] on div "**********" at bounding box center [574, 149] width 180 height 328
click at [629, 300] on button "Finish" at bounding box center [636, 294] width 40 height 21
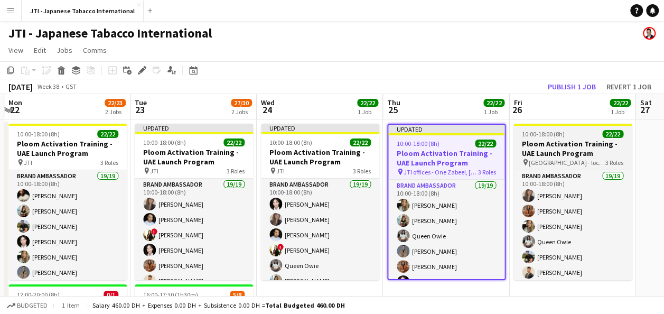
click at [571, 147] on h3 "Ploom Activation Training - UAE Launch Program" at bounding box center [572, 148] width 118 height 19
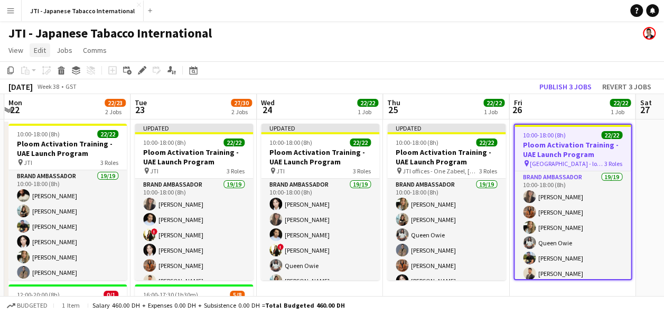
click at [42, 51] on span "Edit" at bounding box center [40, 50] width 12 height 10
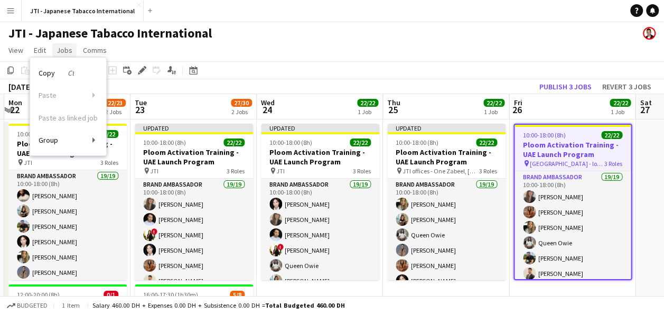
click at [65, 45] on link "Jobs" at bounding box center [64, 50] width 24 height 14
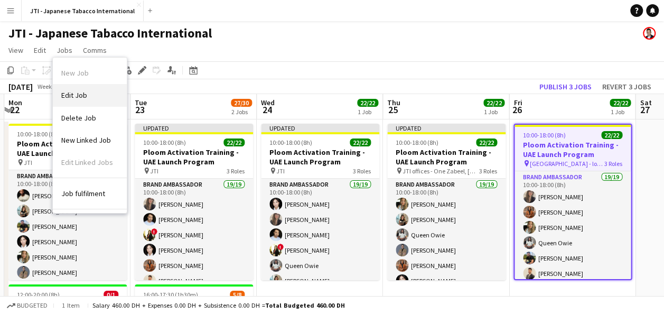
click at [84, 97] on span "Edit Job" at bounding box center [74, 95] width 26 height 10
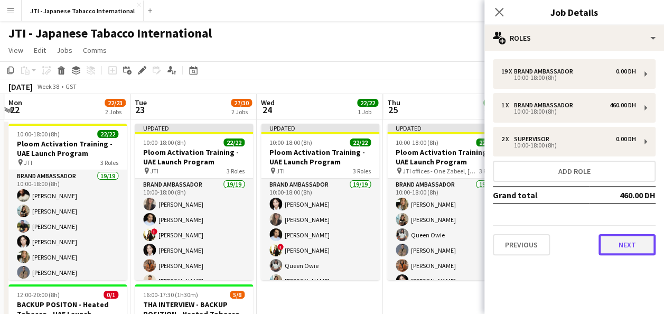
click at [625, 238] on button "Next" at bounding box center [626, 244] width 57 height 21
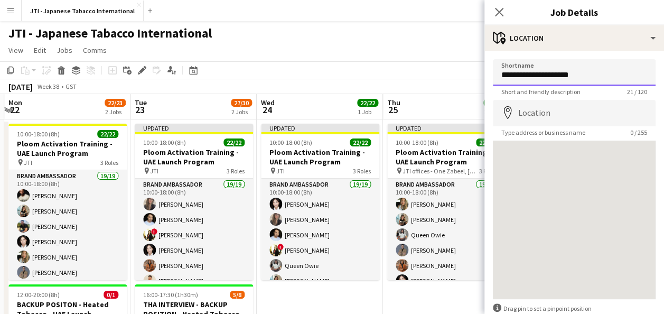
click at [585, 77] on input "**********" at bounding box center [574, 72] width 163 height 26
type input "*"
type input "**********"
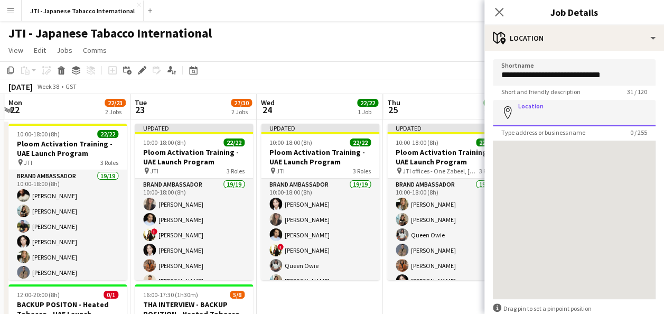
click at [576, 115] on input "Location" at bounding box center [574, 113] width 163 height 26
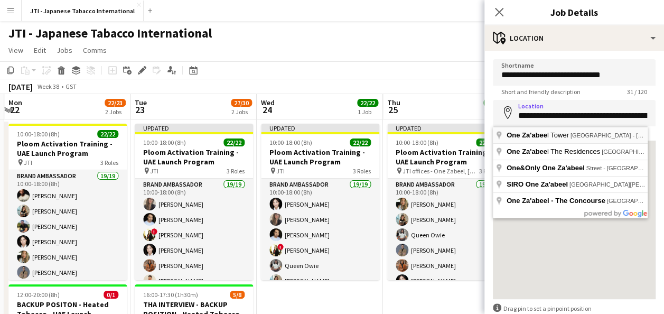
type input "**********"
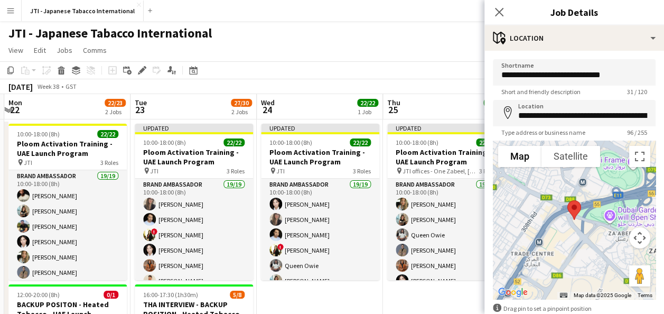
scroll to position [59, 0]
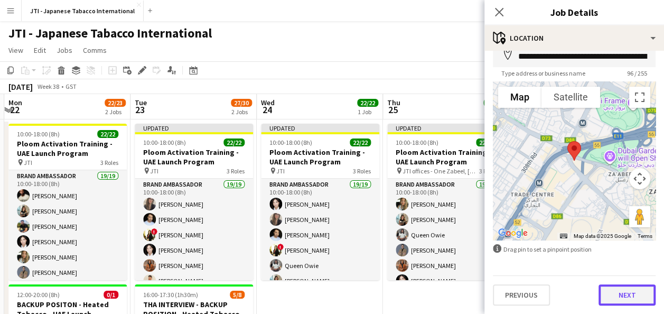
click at [616, 289] on button "Next" at bounding box center [626, 294] width 57 height 21
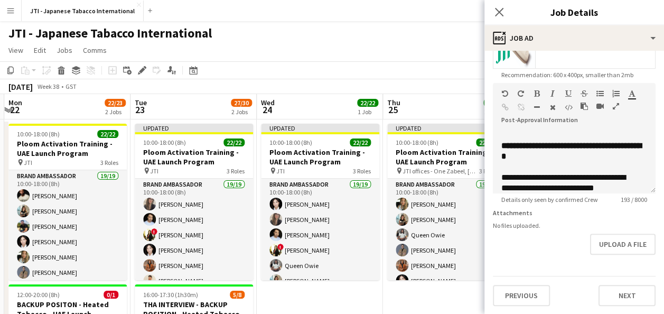
scroll to position [219, 0]
click at [630, 295] on button "Next" at bounding box center [626, 294] width 57 height 21
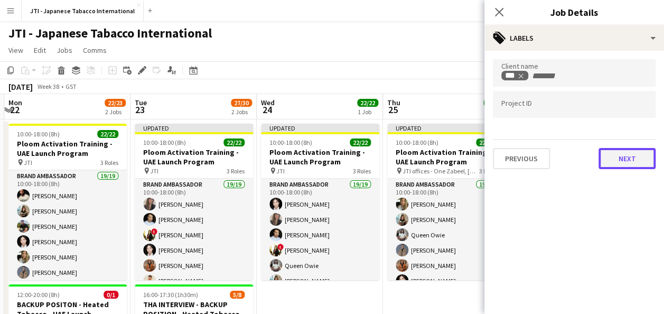
click at [627, 162] on button "Next" at bounding box center [626, 158] width 57 height 21
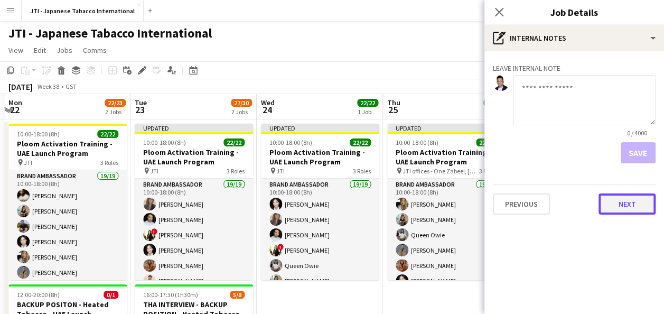
click at [625, 209] on button "Next" at bounding box center [626, 203] width 57 height 21
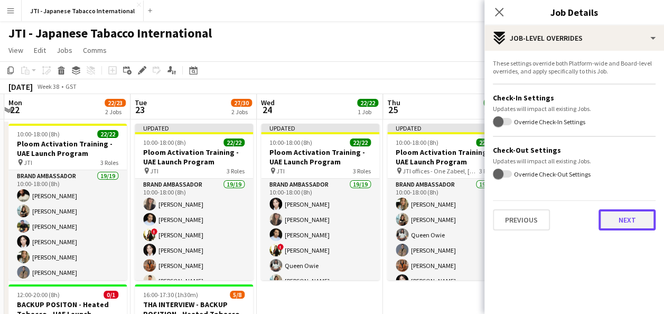
click at [625, 219] on button "Next" at bounding box center [626, 219] width 57 height 21
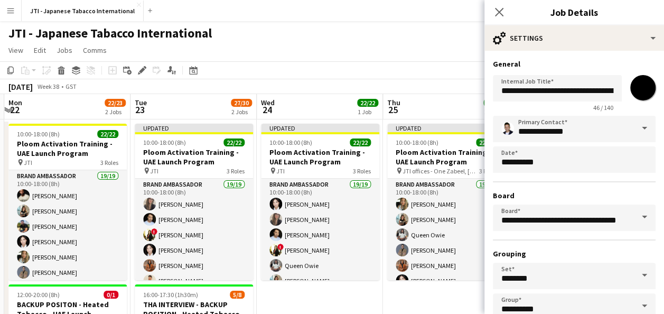
scroll to position [65, 0]
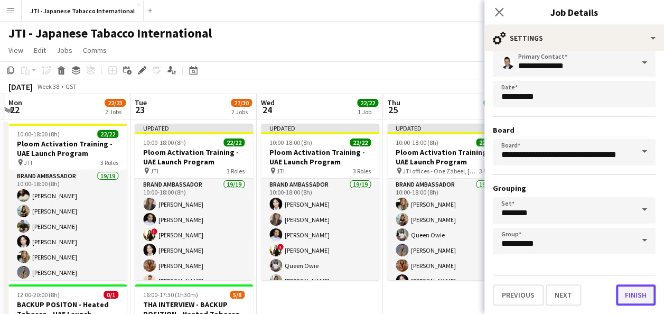
click at [629, 294] on button "Finish" at bounding box center [636, 294] width 40 height 21
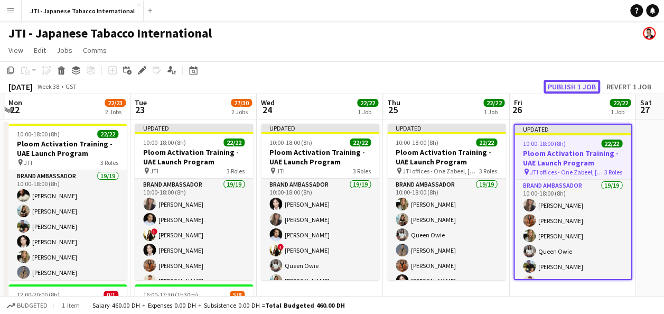
click at [565, 88] on button "Publish 1 job" at bounding box center [571, 87] width 57 height 14
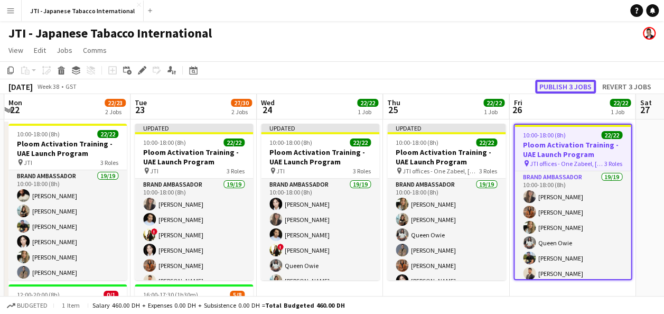
click at [565, 88] on button "Publish 3 jobs" at bounding box center [565, 87] width 61 height 14
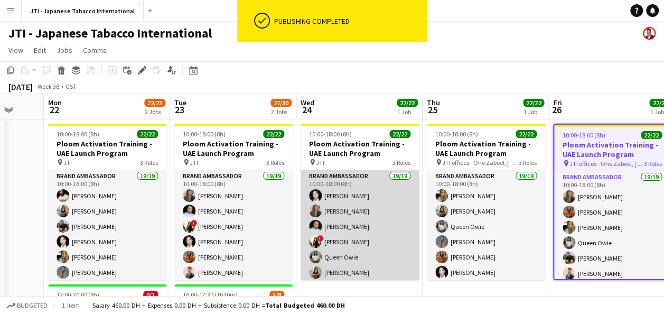
scroll to position [0, 462]
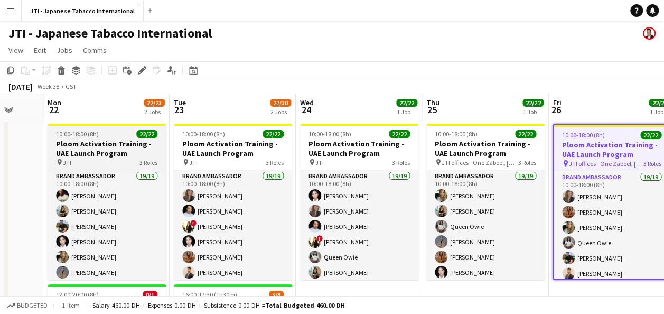
click at [79, 149] on h3 "Ploom Activation Training - UAE Launch Program" at bounding box center [107, 148] width 118 height 19
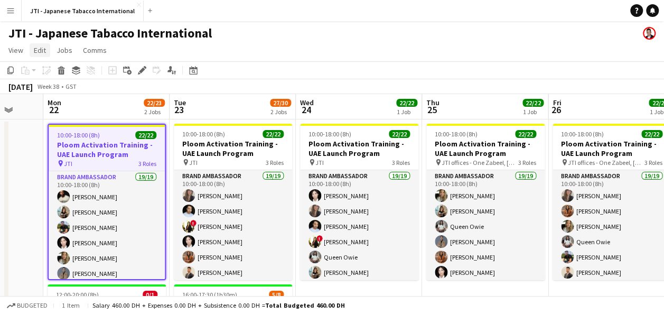
click at [40, 54] on span "Edit" at bounding box center [40, 50] width 12 height 10
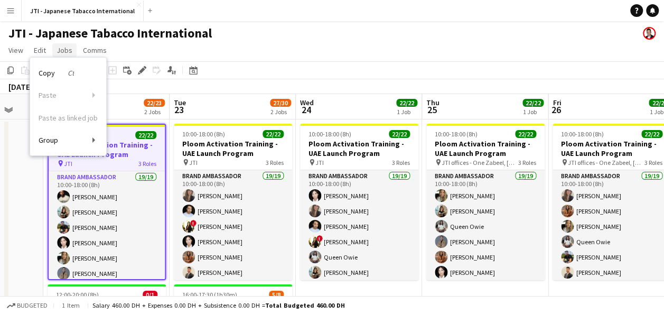
click at [68, 52] on span "Jobs" at bounding box center [65, 50] width 16 height 10
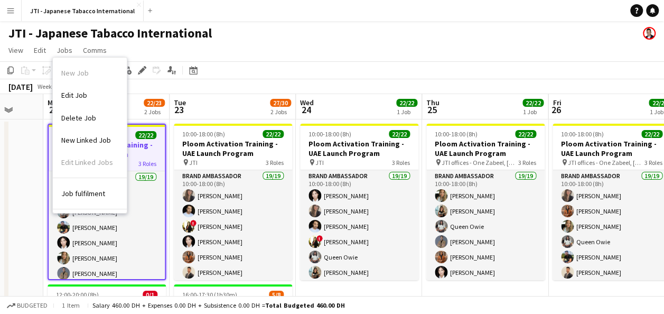
click at [306, 45] on app-page-menu "View Day view expanded Day view collapsed Month view Date picker Jump to [DATE]…" at bounding box center [332, 51] width 664 height 20
